Goal: Task Accomplishment & Management: Use online tool/utility

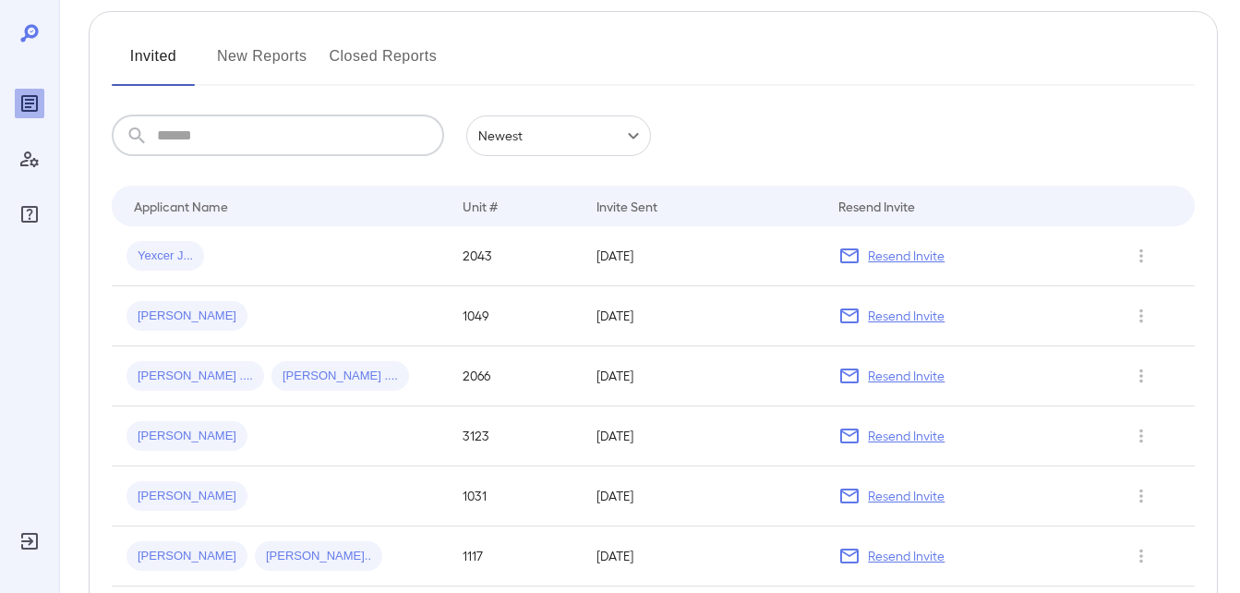
scroll to position [217, 0]
click at [259, 49] on button "New Reports" at bounding box center [262, 64] width 90 height 44
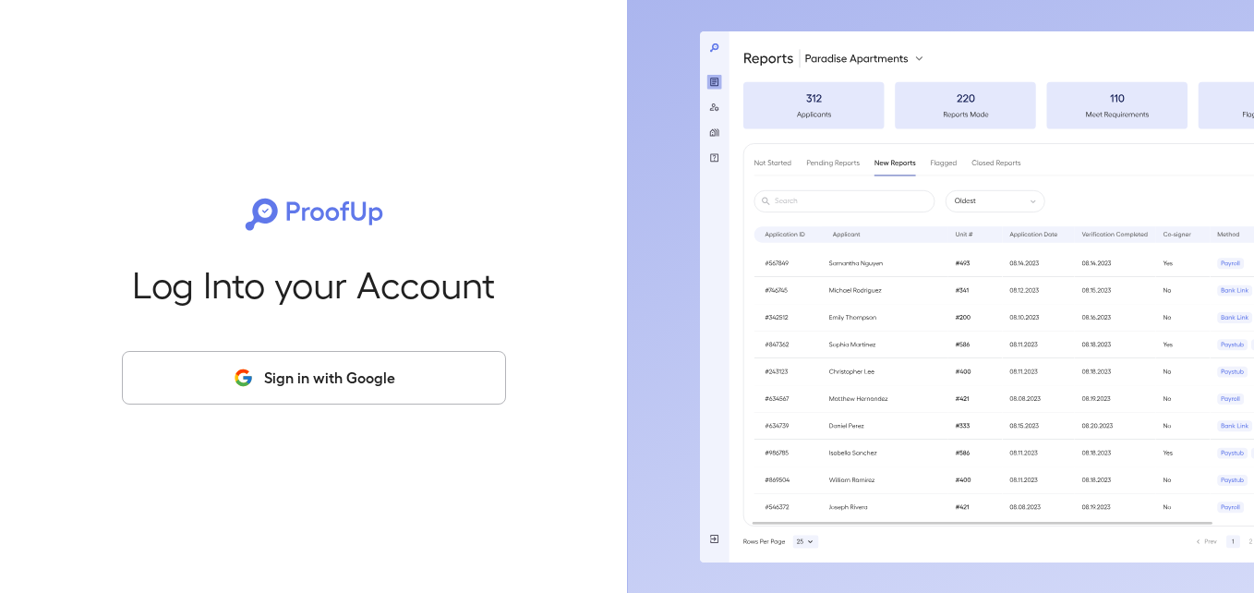
click at [357, 376] on button "Sign in with Google" at bounding box center [314, 378] width 384 height 54
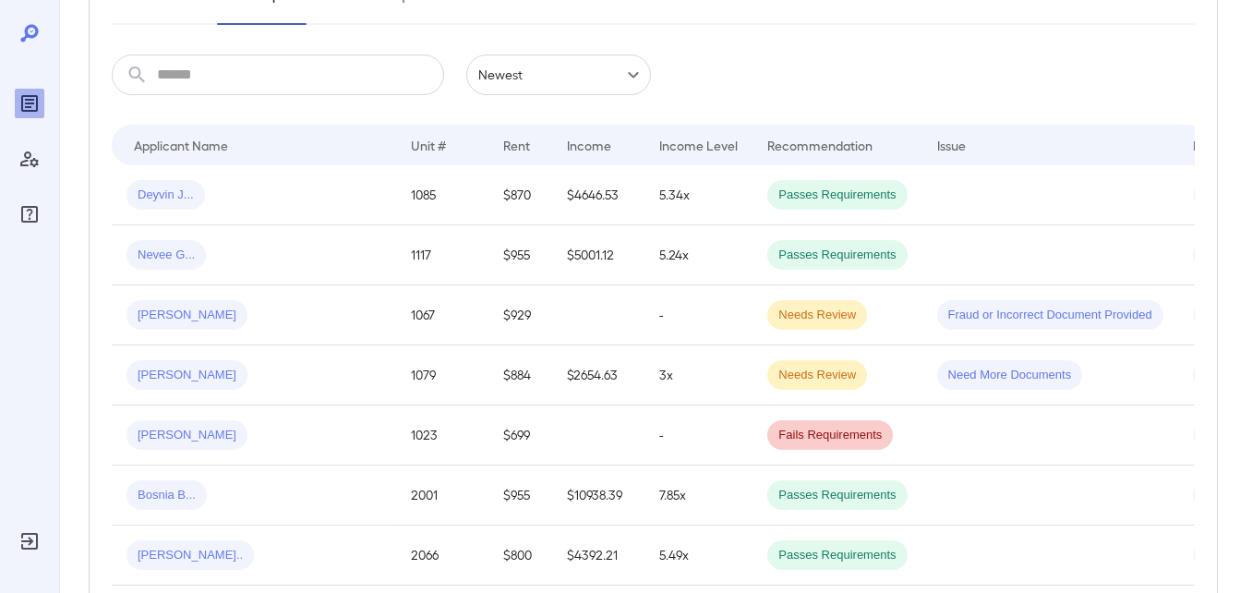
scroll to position [280, 0]
click at [170, 373] on span "[PERSON_NAME]" at bounding box center [187, 375] width 121 height 18
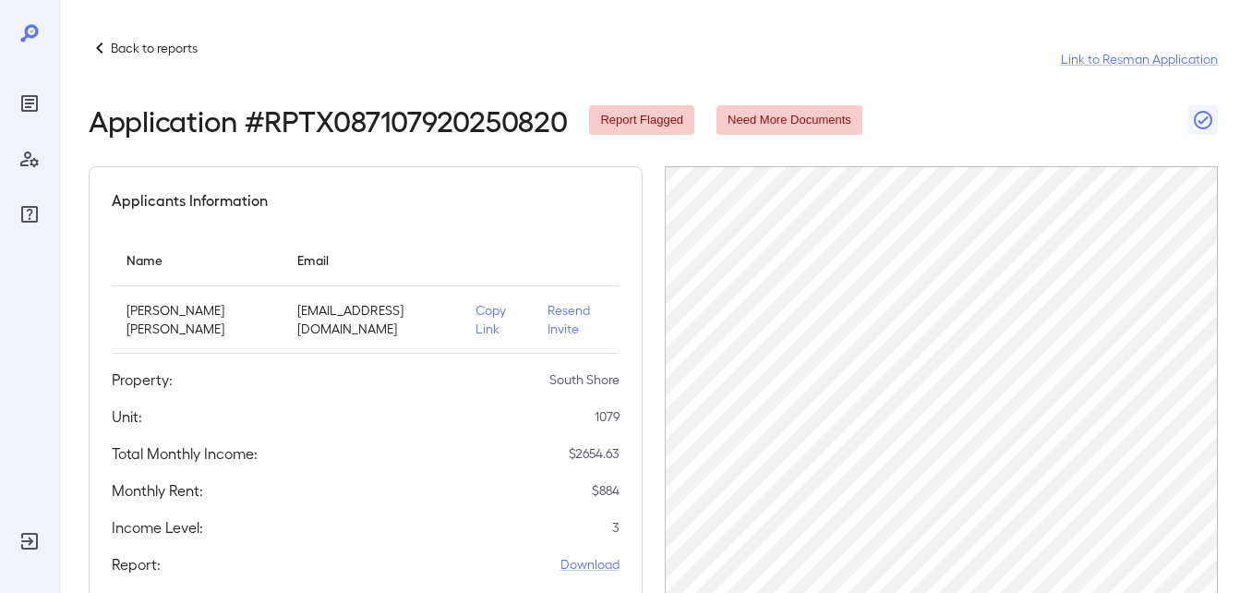
click at [476, 311] on p "Copy Link" at bounding box center [497, 319] width 42 height 37
